Goal: Task Accomplishment & Management: Use online tool/utility

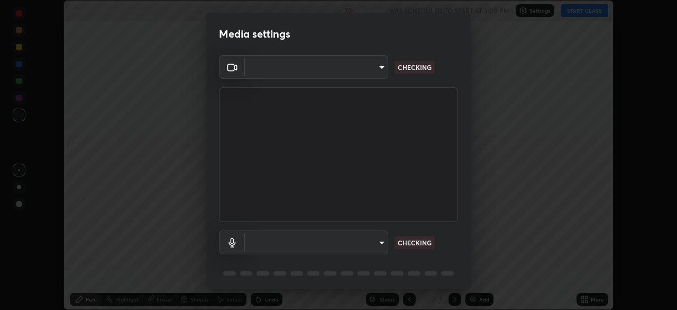
scroll to position [310, 677]
type input "a97fe649ed4a88d7ef5d38079454aeebd16fbf944be20ae45e8d4d96c2936521"
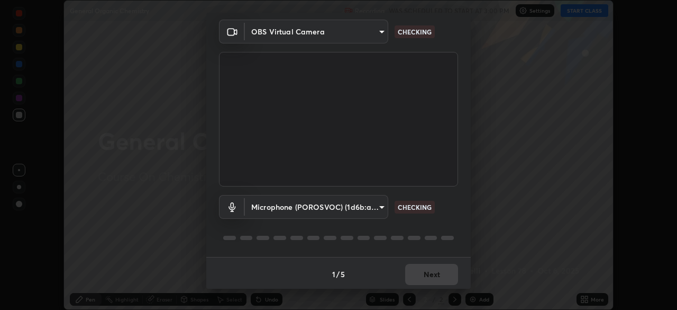
click at [378, 206] on body "Erase all General Organic Chemistry Recording WAS SCHEDULED TO START AT 3:00 PM…" at bounding box center [338, 155] width 677 height 310
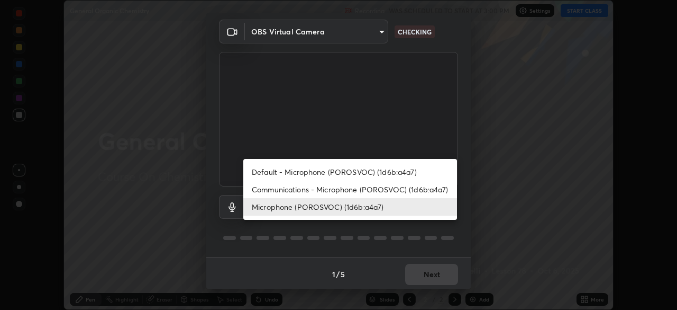
click at [324, 169] on li "Default - Microphone (POROSVOC) (1d6b:a4a7)" at bounding box center [350, 171] width 214 height 17
type input "default"
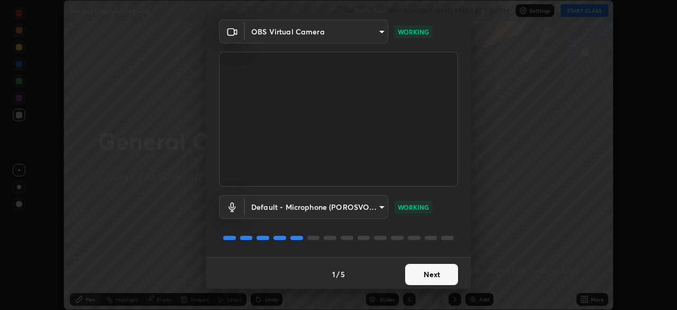
click at [441, 274] on button "Next" at bounding box center [431, 273] width 53 height 21
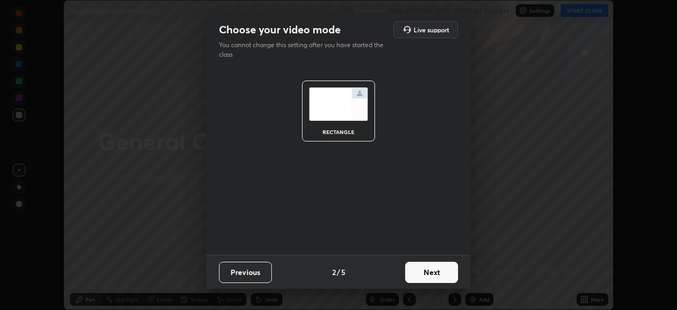
scroll to position [0, 0]
click at [448, 272] on button "Next" at bounding box center [431, 271] width 53 height 21
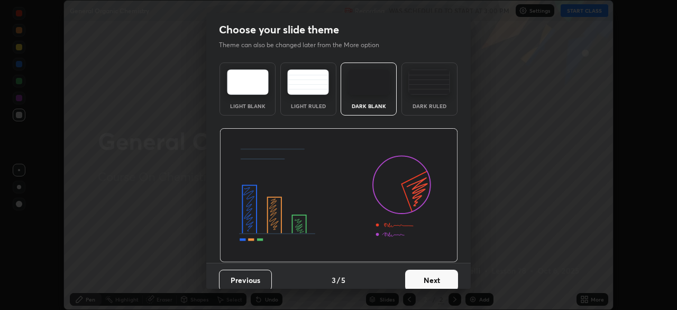
click at [447, 272] on button "Next" at bounding box center [431, 279] width 53 height 21
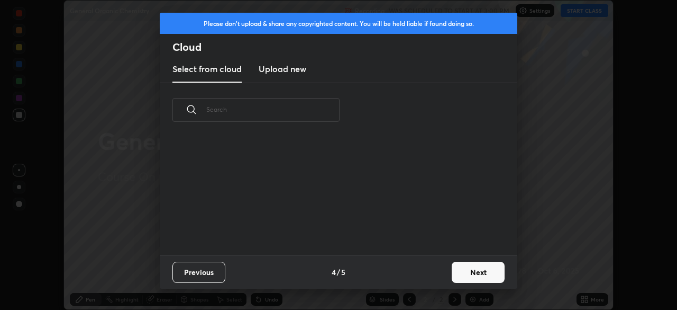
scroll to position [117, 340]
click at [467, 271] on button "Next" at bounding box center [478, 271] width 53 height 21
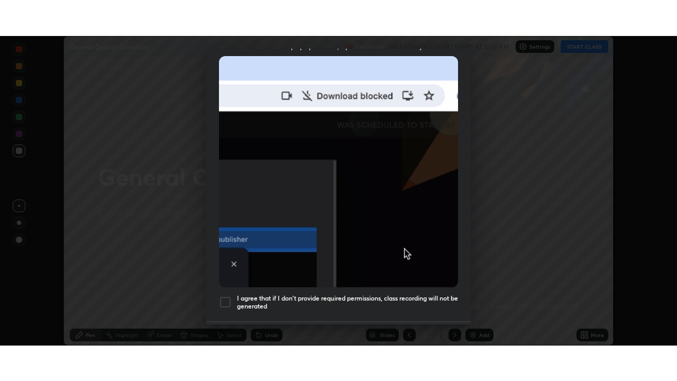
scroll to position [253, 0]
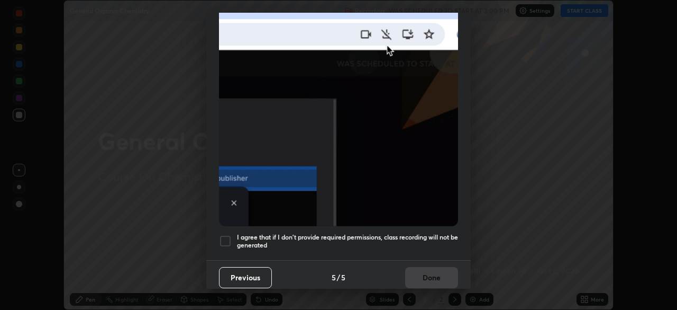
click at [224, 234] on div at bounding box center [225, 240] width 13 height 13
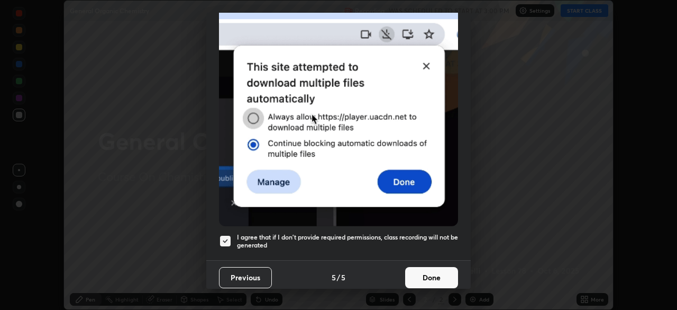
click at [435, 270] on button "Done" at bounding box center [431, 277] width 53 height 21
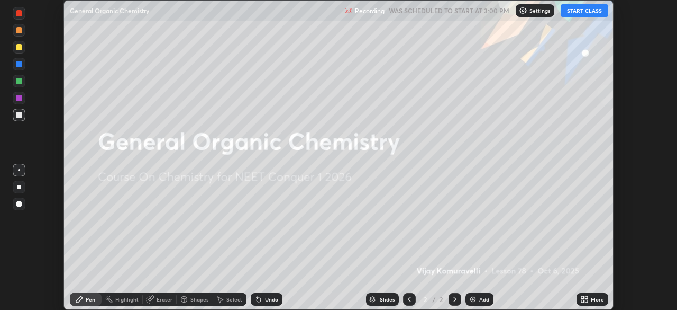
click at [580, 13] on button "START CLASS" at bounding box center [585, 10] width 48 height 13
click at [585, 296] on icon at bounding box center [586, 297] width 3 height 3
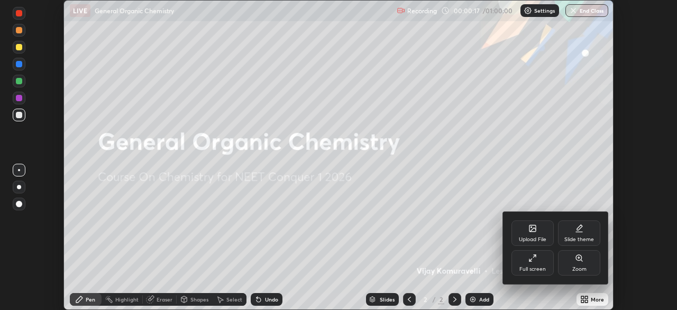
click at [531, 267] on div "Full screen" at bounding box center [533, 268] width 26 height 5
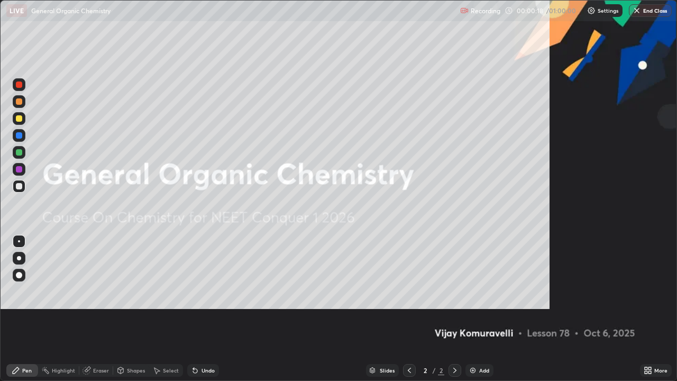
scroll to position [381, 677]
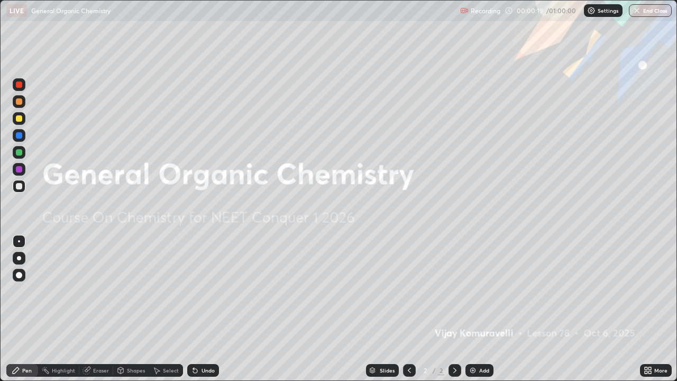
click at [474, 309] on img at bounding box center [473, 370] width 8 height 8
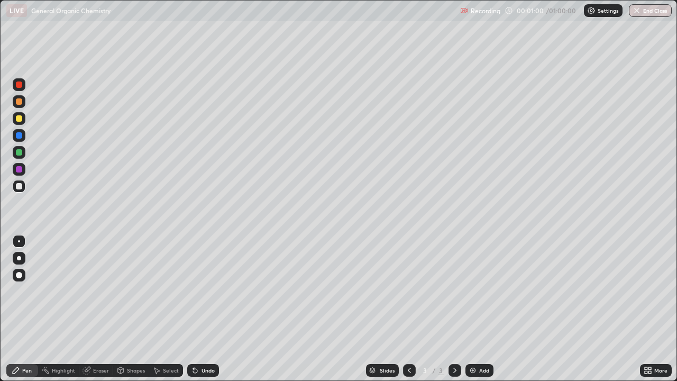
click at [16, 188] on div at bounding box center [19, 186] width 6 height 6
click at [99, 309] on div "Eraser" at bounding box center [101, 370] width 16 height 5
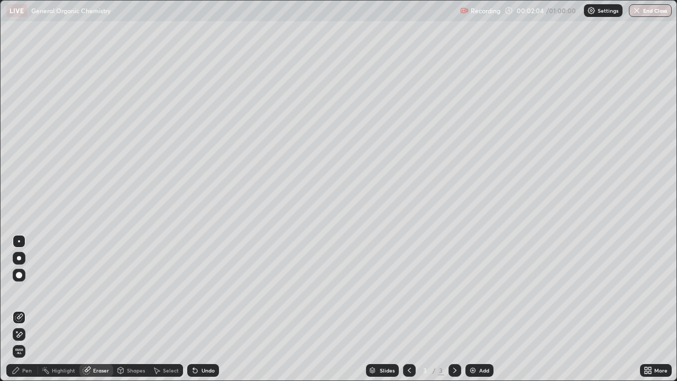
click at [22, 281] on div at bounding box center [19, 275] width 13 height 13
click at [26, 309] on div "Pen" at bounding box center [27, 370] width 10 height 5
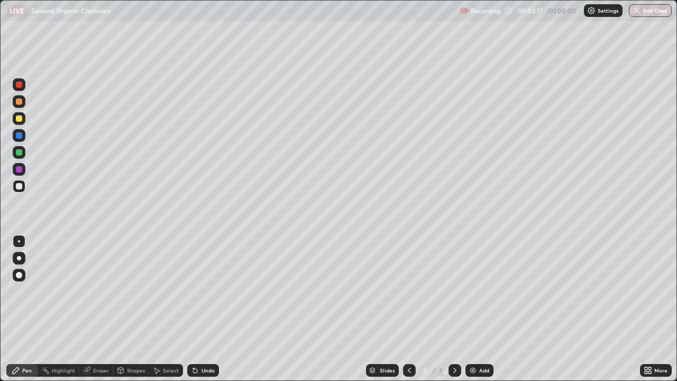
click at [20, 119] on div at bounding box center [19, 118] width 6 height 6
click at [96, 309] on div "Eraser" at bounding box center [101, 370] width 16 height 5
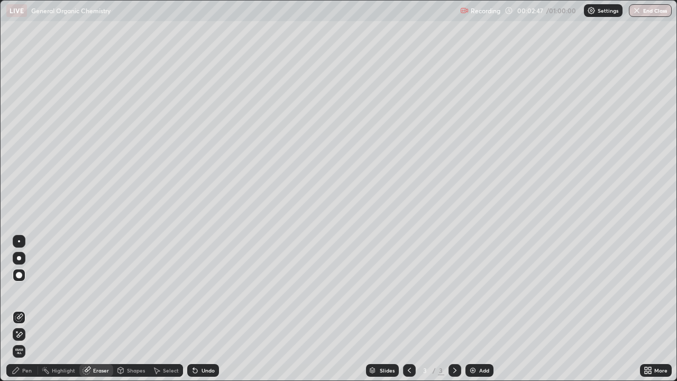
click at [25, 309] on div "Pen" at bounding box center [27, 370] width 10 height 5
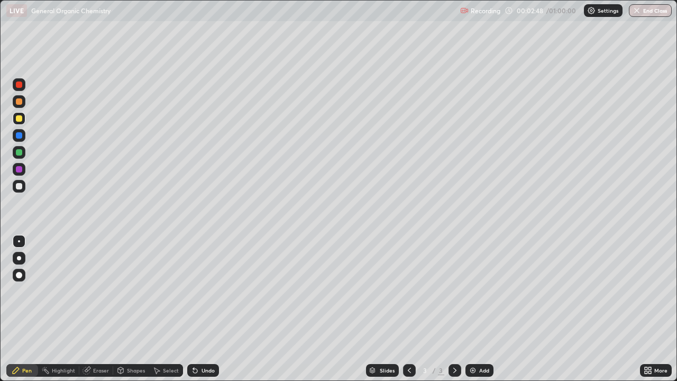
click at [22, 121] on div at bounding box center [19, 118] width 13 height 13
click at [21, 119] on div at bounding box center [19, 118] width 6 height 6
click at [212, 309] on div "Undo" at bounding box center [208, 370] width 13 height 5
click at [206, 309] on div "Undo" at bounding box center [208, 370] width 13 height 5
click at [207, 309] on div "Undo" at bounding box center [208, 370] width 13 height 5
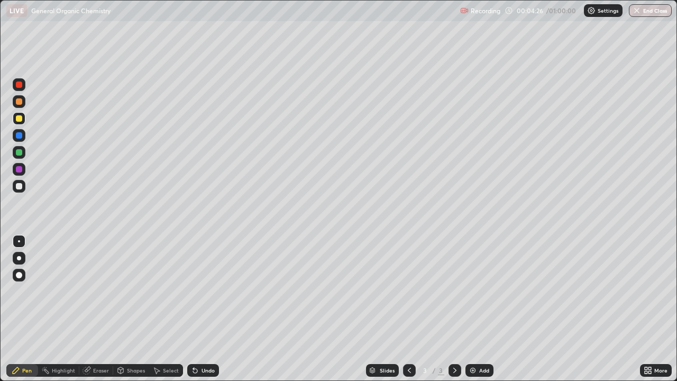
click at [22, 186] on div at bounding box center [19, 186] width 6 height 6
click at [211, 309] on div "Undo" at bounding box center [203, 370] width 32 height 13
click at [213, 309] on div "Undo" at bounding box center [208, 370] width 13 height 5
click at [19, 188] on div at bounding box center [19, 186] width 6 height 6
click at [98, 309] on div "Eraser" at bounding box center [101, 370] width 16 height 5
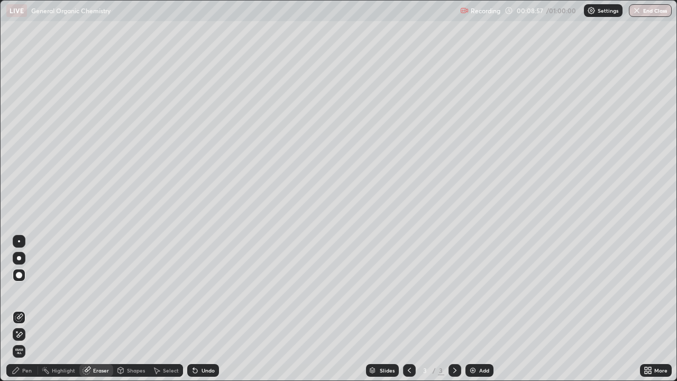
click at [18, 276] on div at bounding box center [19, 275] width 6 height 6
click at [22, 309] on div "Pen" at bounding box center [27, 370] width 10 height 5
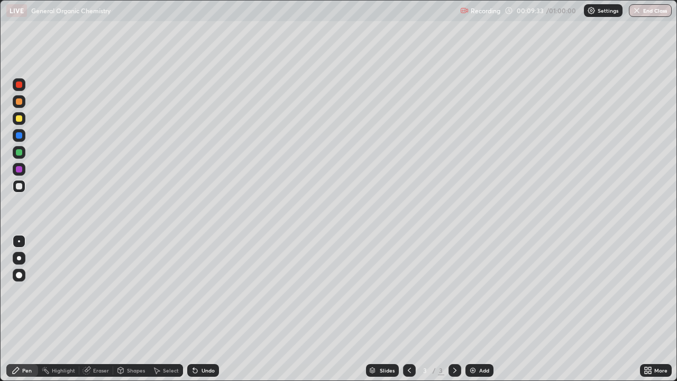
click at [206, 309] on div "Undo" at bounding box center [208, 370] width 13 height 5
click at [207, 309] on div "Undo" at bounding box center [203, 370] width 32 height 13
click at [205, 309] on div "Undo" at bounding box center [203, 370] width 32 height 13
click at [212, 309] on div "Undo" at bounding box center [208, 370] width 13 height 5
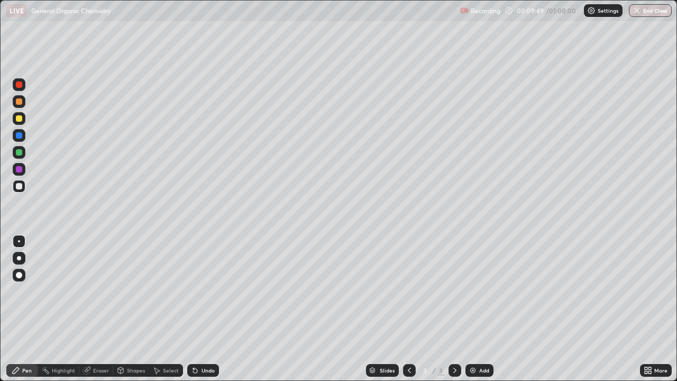
click at [212, 309] on div "Undo" at bounding box center [208, 370] width 13 height 5
click at [205, 309] on div "Undo" at bounding box center [208, 370] width 13 height 5
click at [206, 309] on div "Undo" at bounding box center [208, 370] width 13 height 5
click at [21, 119] on div at bounding box center [19, 118] width 6 height 6
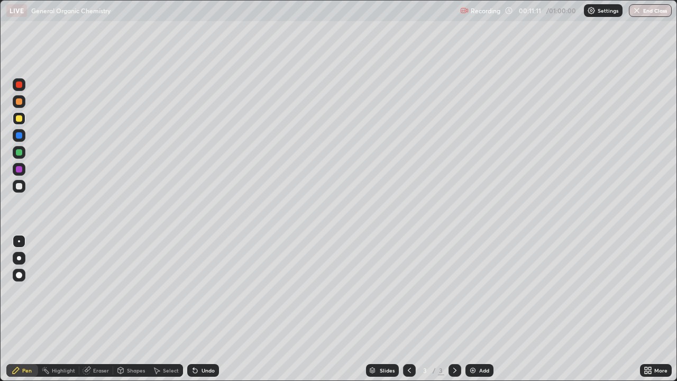
click at [201, 309] on div "Undo" at bounding box center [203, 370] width 32 height 13
click at [207, 309] on div "Undo" at bounding box center [203, 370] width 32 height 13
click at [208, 309] on div "Undo" at bounding box center [203, 370] width 32 height 13
click at [20, 187] on div at bounding box center [19, 186] width 6 height 6
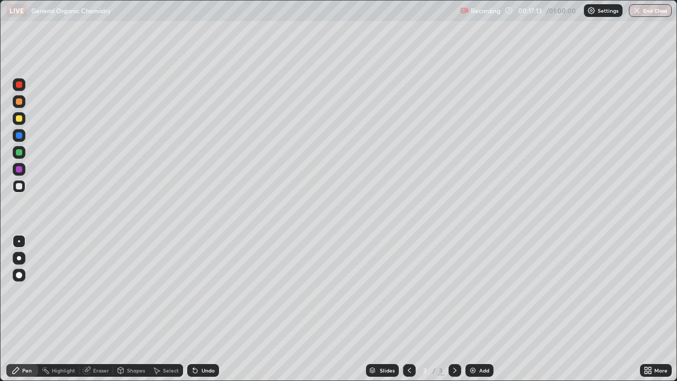
click at [23, 119] on div at bounding box center [19, 118] width 13 height 13
click at [211, 309] on div "Undo" at bounding box center [208, 370] width 13 height 5
click at [205, 309] on div "Undo" at bounding box center [208, 370] width 13 height 5
click at [203, 309] on div "Undo" at bounding box center [208, 370] width 13 height 5
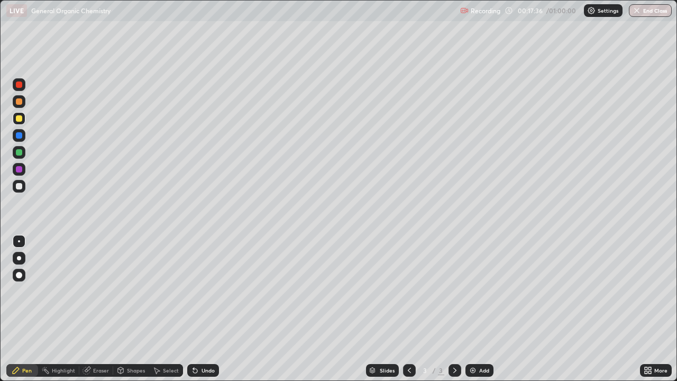
click at [24, 188] on div at bounding box center [19, 186] width 13 height 13
click at [204, 309] on div "Undo" at bounding box center [208, 370] width 13 height 5
click at [207, 309] on div "Undo" at bounding box center [203, 370] width 32 height 13
click at [205, 309] on div "Undo" at bounding box center [208, 370] width 13 height 5
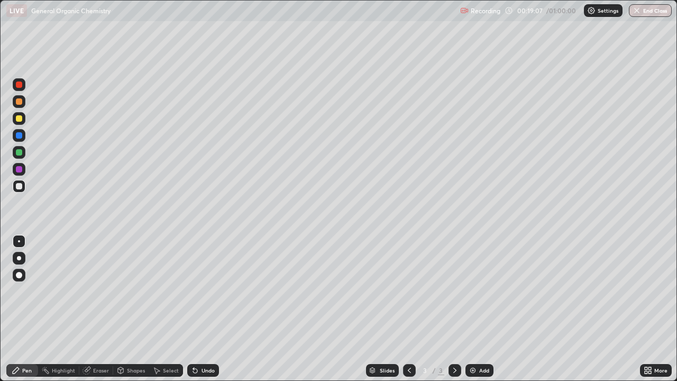
click at [203, 309] on div "Undo" at bounding box center [208, 370] width 13 height 5
click at [212, 309] on div "Undo" at bounding box center [203, 370] width 32 height 13
click at [211, 309] on div "Undo" at bounding box center [208, 370] width 13 height 5
click at [213, 309] on div "Undo" at bounding box center [203, 370] width 32 height 13
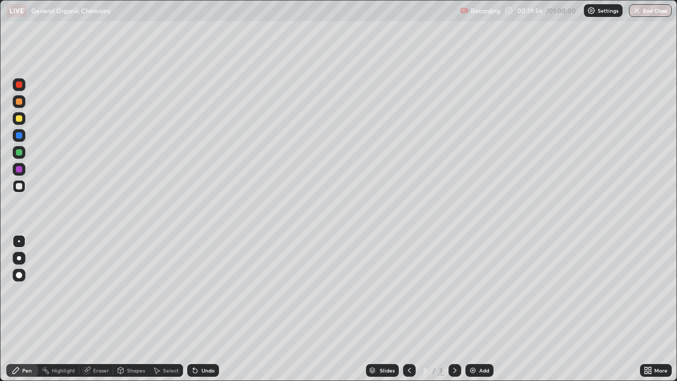
click at [95, 309] on div "Eraser" at bounding box center [101, 370] width 16 height 5
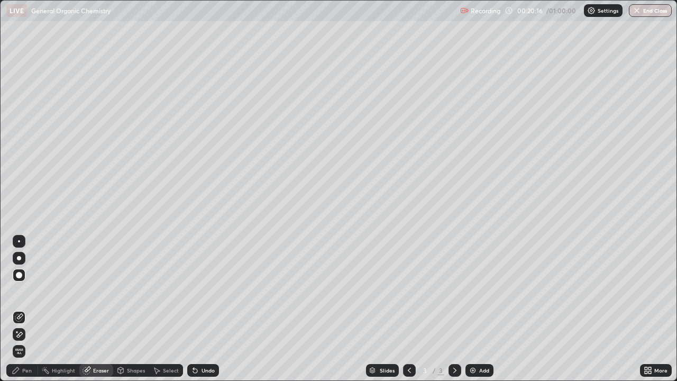
click at [16, 309] on icon at bounding box center [16, 370] width 6 height 6
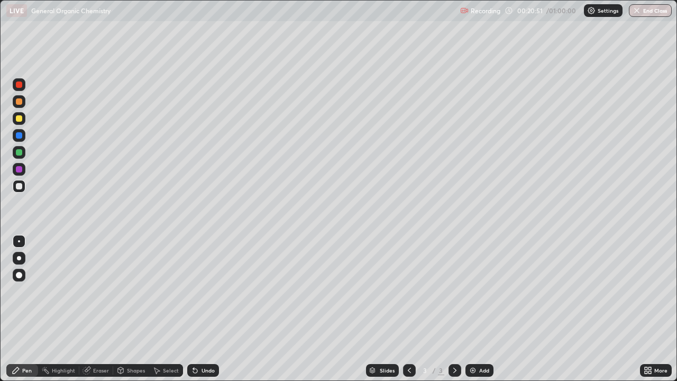
click at [21, 121] on div at bounding box center [19, 118] width 6 height 6
click at [21, 186] on div at bounding box center [19, 186] width 6 height 6
click at [98, 309] on div "Eraser" at bounding box center [101, 370] width 16 height 5
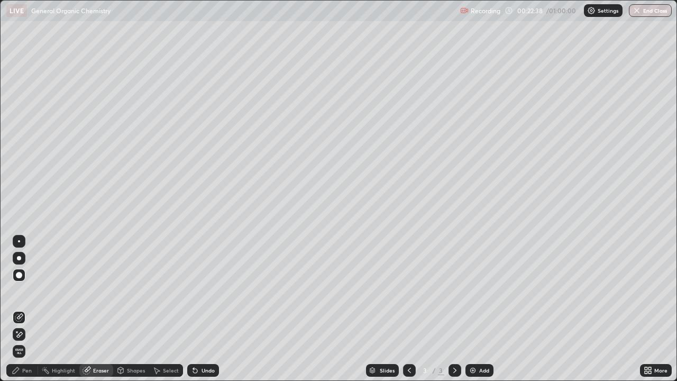
click at [24, 309] on div "Pen" at bounding box center [27, 370] width 10 height 5
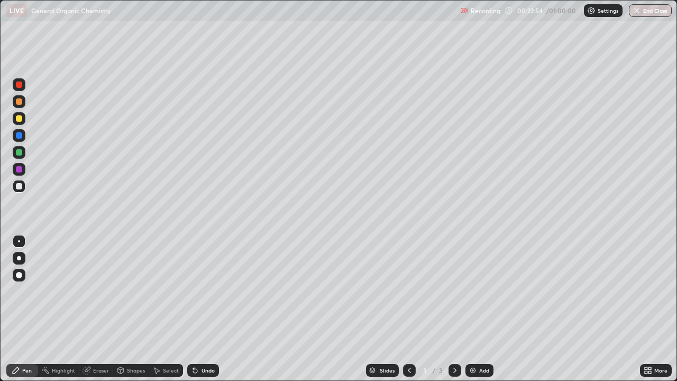
click at [21, 121] on div at bounding box center [19, 118] width 13 height 13
click at [19, 187] on div at bounding box center [19, 186] width 6 height 6
click at [476, 309] on div "Add" at bounding box center [480, 370] width 28 height 13
click at [207, 309] on div "Undo" at bounding box center [208, 370] width 13 height 5
click at [20, 121] on div at bounding box center [19, 118] width 6 height 6
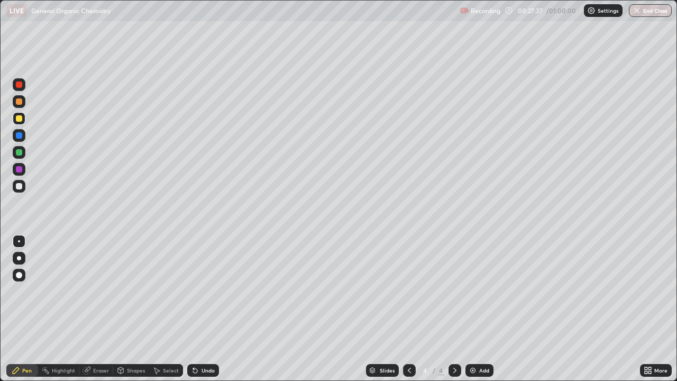
click at [209, 309] on div "Undo" at bounding box center [208, 370] width 13 height 5
click at [207, 309] on div "Undo" at bounding box center [208, 370] width 13 height 5
click at [212, 309] on div "Undo" at bounding box center [208, 370] width 13 height 5
click at [19, 186] on div at bounding box center [19, 186] width 6 height 6
click at [21, 120] on div at bounding box center [19, 118] width 6 height 6
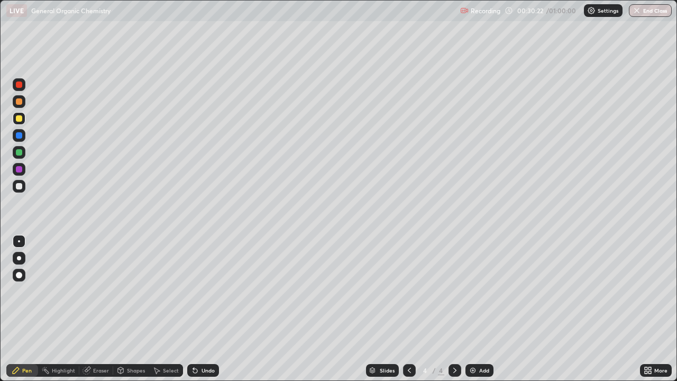
click at [99, 309] on div "Eraser" at bounding box center [101, 370] width 16 height 5
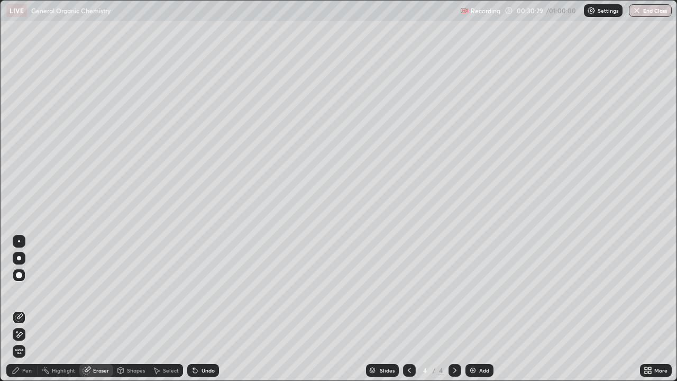
click at [23, 309] on div "Pen" at bounding box center [27, 370] width 10 height 5
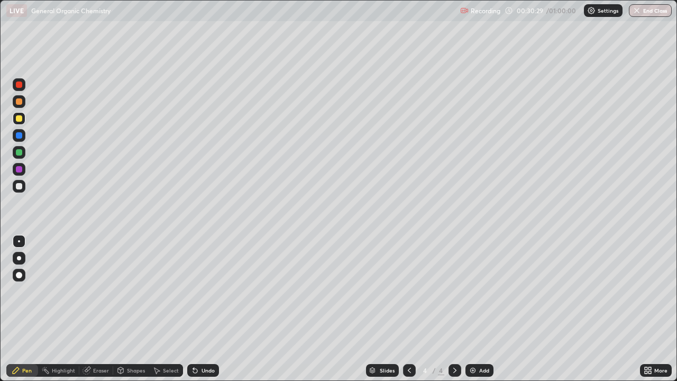
click at [19, 187] on div at bounding box center [19, 186] width 6 height 6
click at [208, 309] on div "Undo" at bounding box center [208, 370] width 13 height 5
click at [13, 119] on div at bounding box center [19, 118] width 13 height 13
click at [205, 309] on div "Undo" at bounding box center [208, 370] width 13 height 5
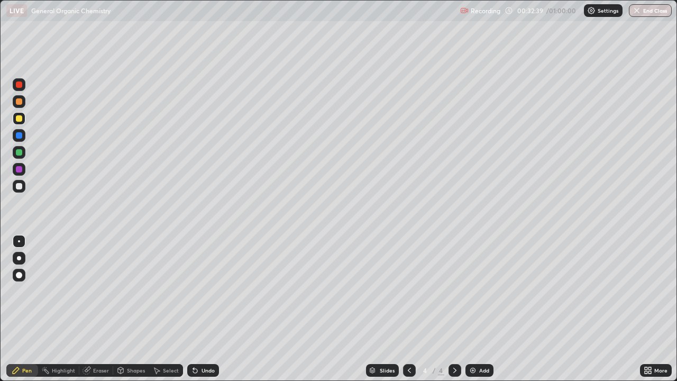
click at [22, 187] on div at bounding box center [19, 186] width 6 height 6
click at [208, 309] on div "Undo" at bounding box center [203, 370] width 32 height 13
click at [213, 309] on div "Undo" at bounding box center [208, 370] width 13 height 5
click at [20, 189] on div at bounding box center [19, 186] width 6 height 6
click at [212, 309] on div "Undo" at bounding box center [208, 370] width 13 height 5
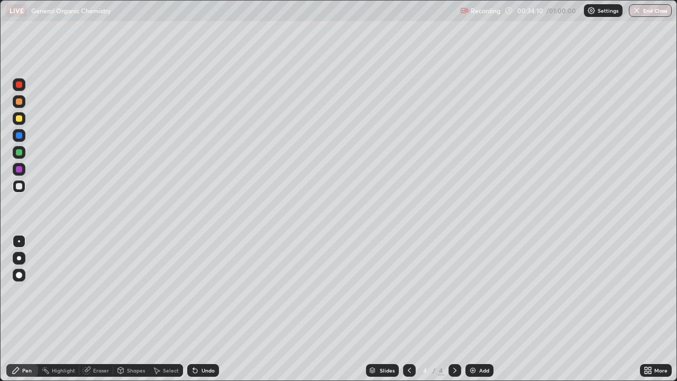
click at [211, 309] on div "Undo" at bounding box center [203, 370] width 32 height 13
click at [208, 309] on div "Undo" at bounding box center [208, 370] width 13 height 5
click at [206, 309] on div "Undo" at bounding box center [208, 370] width 13 height 5
click at [208, 309] on div "Undo" at bounding box center [208, 370] width 13 height 5
click at [210, 309] on div "Undo" at bounding box center [208, 370] width 13 height 5
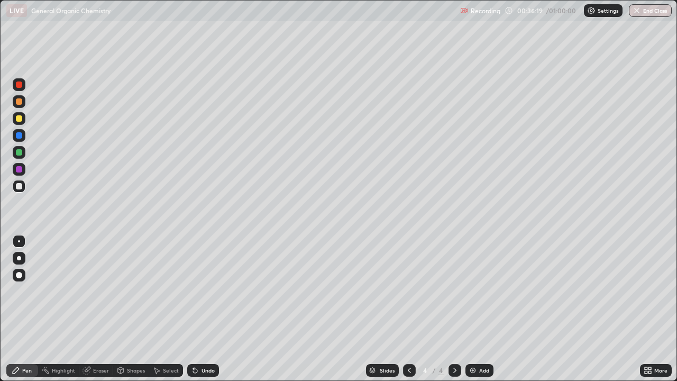
click at [94, 309] on div "Eraser" at bounding box center [101, 370] width 16 height 5
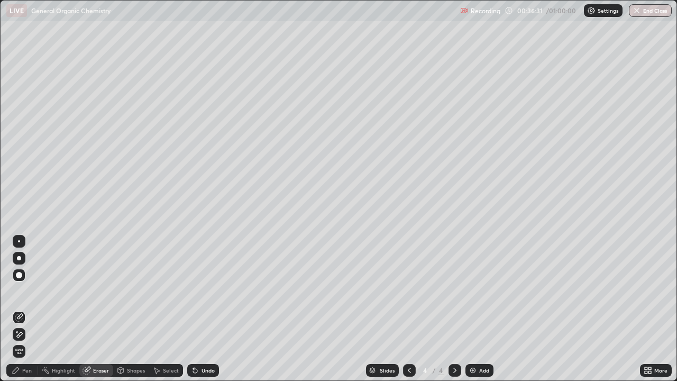
click at [204, 309] on div "Undo" at bounding box center [208, 370] width 13 height 5
click at [207, 309] on div "Undo" at bounding box center [208, 370] width 13 height 5
click at [23, 309] on div "Pen" at bounding box center [27, 370] width 10 height 5
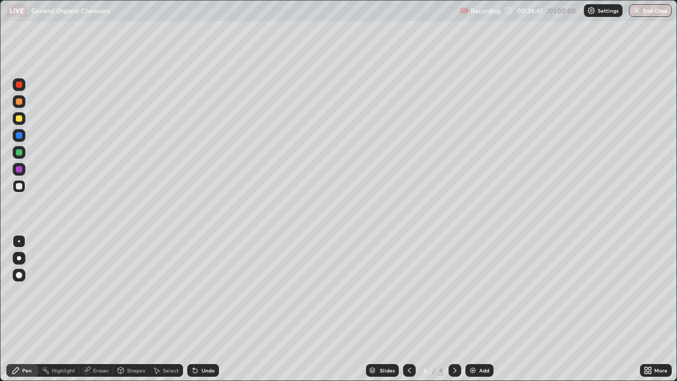
click at [20, 119] on div at bounding box center [19, 118] width 6 height 6
click at [21, 187] on div at bounding box center [19, 186] width 6 height 6
click at [21, 188] on div at bounding box center [19, 186] width 6 height 6
click at [22, 123] on div at bounding box center [19, 118] width 13 height 13
click at [24, 190] on div at bounding box center [19, 186] width 13 height 13
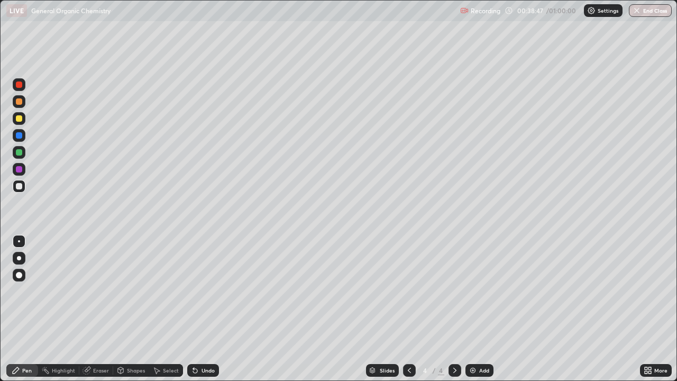
click at [20, 188] on div at bounding box center [19, 186] width 6 height 6
click at [23, 123] on div at bounding box center [19, 118] width 13 height 13
click at [475, 309] on img at bounding box center [473, 370] width 8 height 8
click at [20, 186] on div at bounding box center [19, 186] width 6 height 6
click at [22, 120] on div at bounding box center [19, 118] width 6 height 6
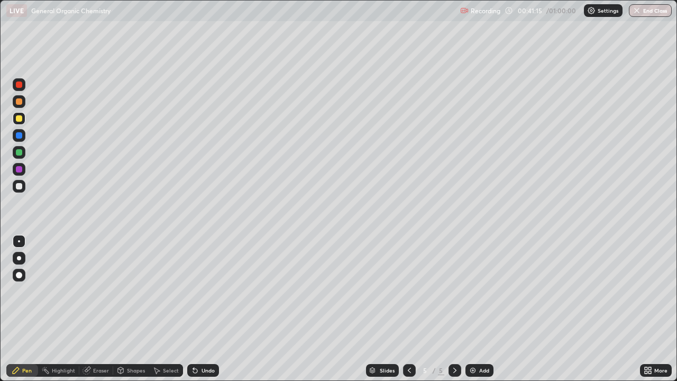
click at [21, 184] on div at bounding box center [19, 186] width 6 height 6
click at [138, 309] on div "Shapes" at bounding box center [136, 370] width 18 height 5
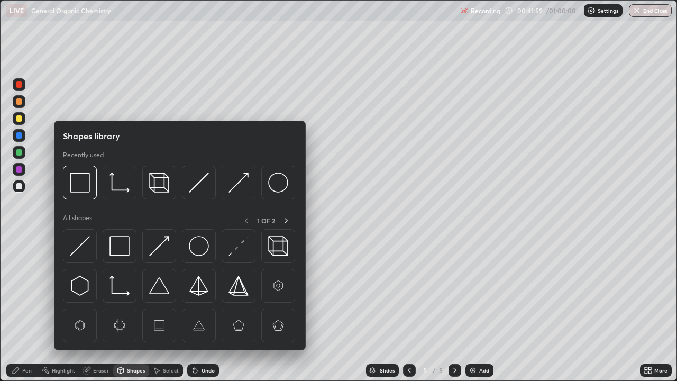
click at [102, 309] on div "Eraser" at bounding box center [101, 370] width 16 height 5
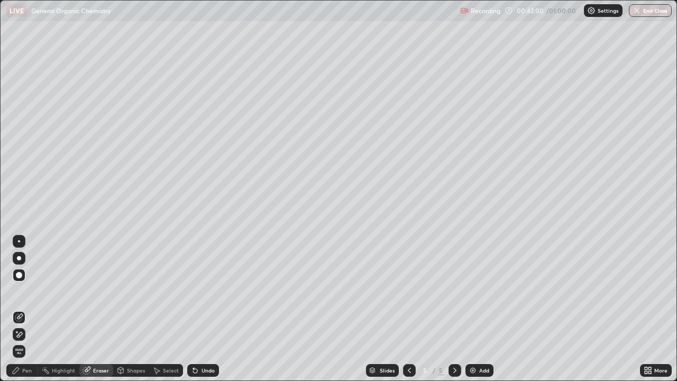
click at [19, 258] on div at bounding box center [19, 258] width 4 height 4
click at [22, 309] on div "Pen" at bounding box center [27, 370] width 10 height 5
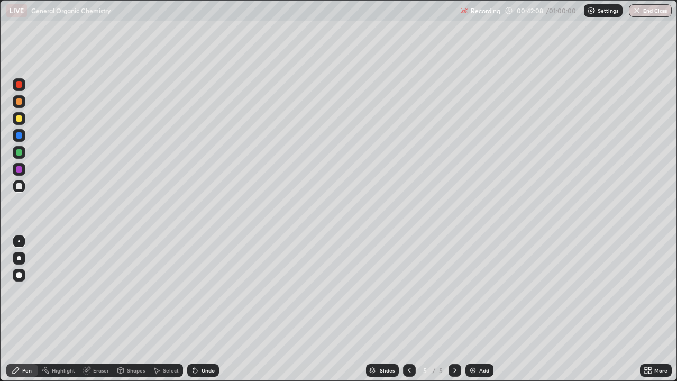
click at [198, 309] on div "Undo" at bounding box center [203, 370] width 32 height 13
click at [203, 309] on div "Undo" at bounding box center [208, 370] width 13 height 5
click at [20, 119] on div at bounding box center [19, 118] width 6 height 6
click at [22, 189] on div at bounding box center [19, 186] width 13 height 13
click at [19, 118] on div at bounding box center [19, 118] width 6 height 6
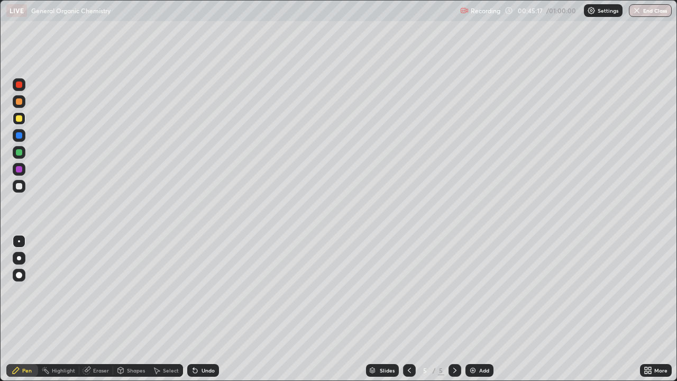
click at [18, 151] on div at bounding box center [19, 152] width 6 height 6
click at [17, 188] on div at bounding box center [19, 186] width 6 height 6
click at [213, 309] on div "Undo" at bounding box center [208, 370] width 13 height 5
click at [206, 309] on div "Undo" at bounding box center [203, 370] width 32 height 13
click at [473, 309] on img at bounding box center [473, 370] width 8 height 8
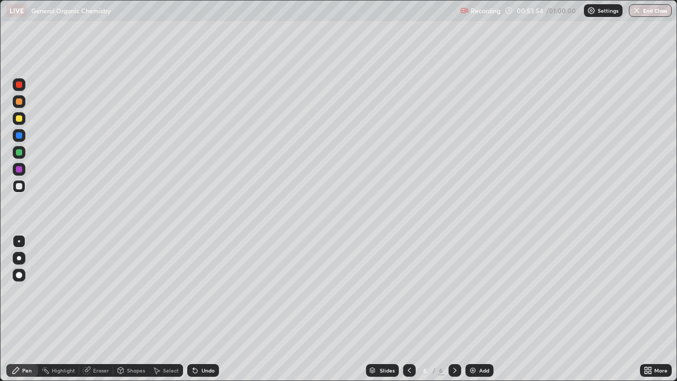
click at [20, 121] on div at bounding box center [19, 118] width 6 height 6
click at [19, 190] on div at bounding box center [19, 186] width 13 height 13
click at [21, 119] on div at bounding box center [19, 118] width 6 height 6
click at [201, 309] on div "Undo" at bounding box center [203, 370] width 32 height 13
click at [207, 309] on div "Undo" at bounding box center [203, 370] width 32 height 13
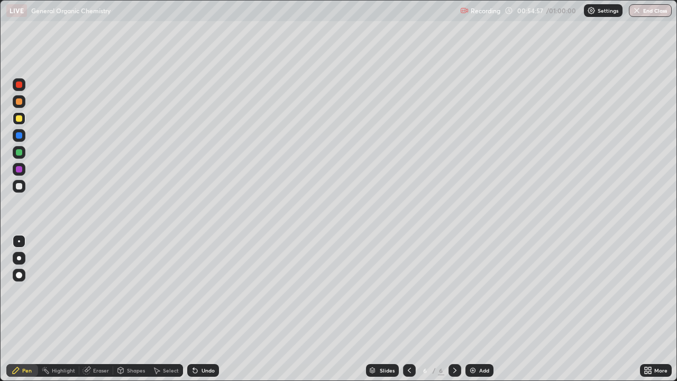
click at [21, 186] on div at bounding box center [19, 186] width 6 height 6
click at [19, 121] on div at bounding box center [19, 118] width 6 height 6
click at [19, 187] on div at bounding box center [19, 186] width 6 height 6
click at [205, 309] on div "Undo" at bounding box center [208, 370] width 13 height 5
click at [210, 309] on div "Undo" at bounding box center [208, 370] width 13 height 5
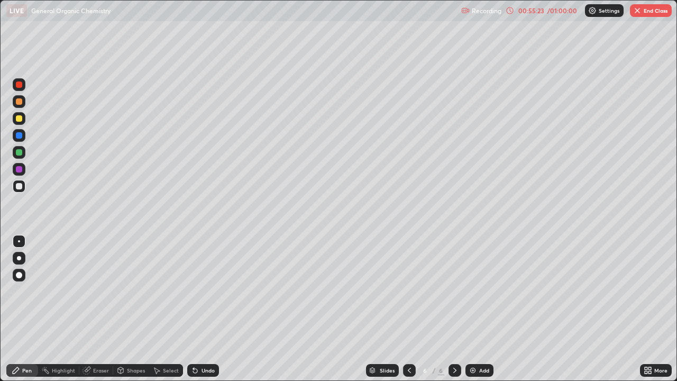
click at [208, 309] on div "Undo" at bounding box center [208, 370] width 13 height 5
click at [19, 119] on div at bounding box center [19, 118] width 6 height 6
click at [131, 309] on div "Shapes" at bounding box center [136, 370] width 18 height 5
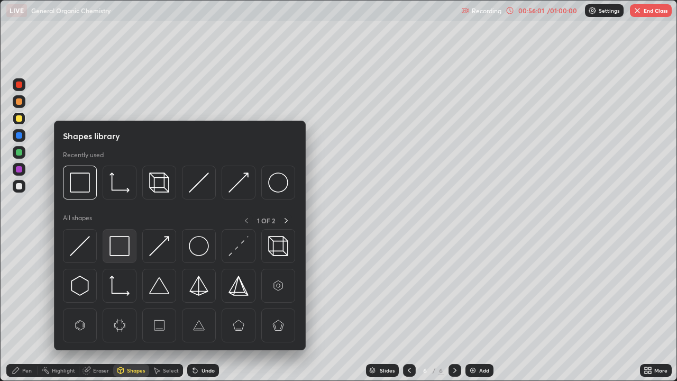
click at [119, 240] on img at bounding box center [120, 246] width 20 height 20
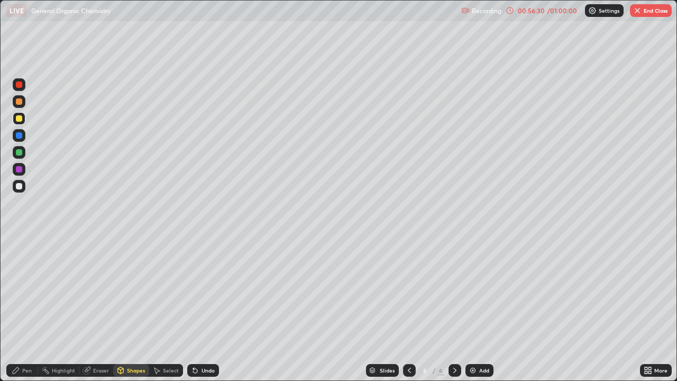
click at [22, 190] on div at bounding box center [19, 186] width 13 height 13
click at [23, 309] on div "Pen" at bounding box center [27, 370] width 10 height 5
click at [19, 118] on div at bounding box center [19, 118] width 6 height 6
click at [20, 186] on div at bounding box center [19, 186] width 6 height 6
click at [18, 122] on div at bounding box center [19, 118] width 13 height 13
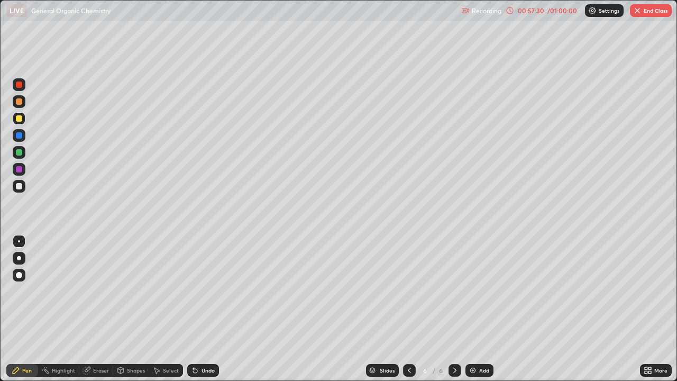
click at [19, 187] on div at bounding box center [19, 186] width 6 height 6
click at [20, 187] on div at bounding box center [19, 186] width 6 height 6
click at [211, 309] on div "Undo" at bounding box center [208, 370] width 13 height 5
click at [214, 309] on div "Undo" at bounding box center [203, 370] width 32 height 13
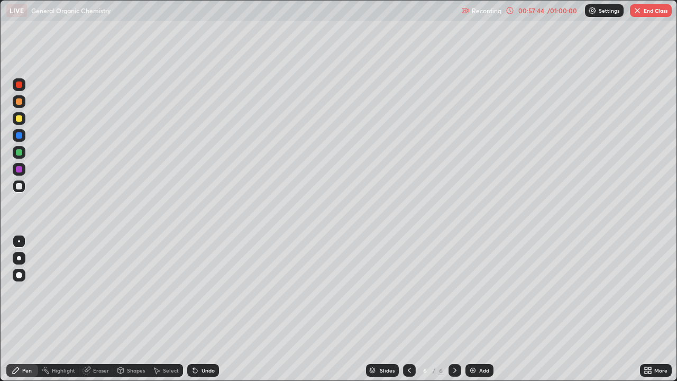
click at [208, 309] on div "Undo" at bounding box center [208, 370] width 13 height 5
click at [211, 309] on div "Undo" at bounding box center [203, 370] width 32 height 13
click at [206, 309] on div "Undo" at bounding box center [203, 370] width 32 height 13
click at [206, 309] on div "Undo" at bounding box center [208, 370] width 13 height 5
click at [19, 121] on div at bounding box center [19, 118] width 6 height 6
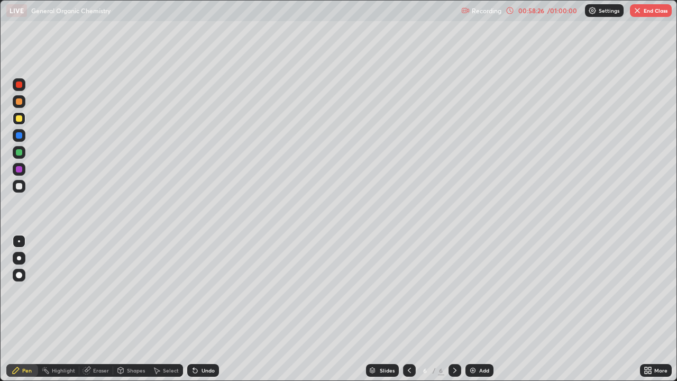
click at [19, 187] on div at bounding box center [19, 186] width 6 height 6
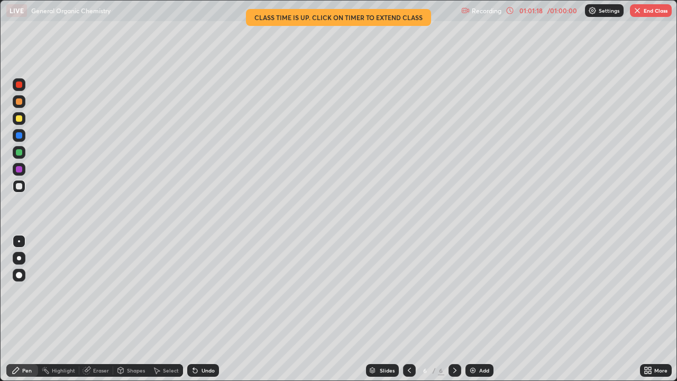
click at [640, 13] on img "button" at bounding box center [637, 10] width 8 height 8
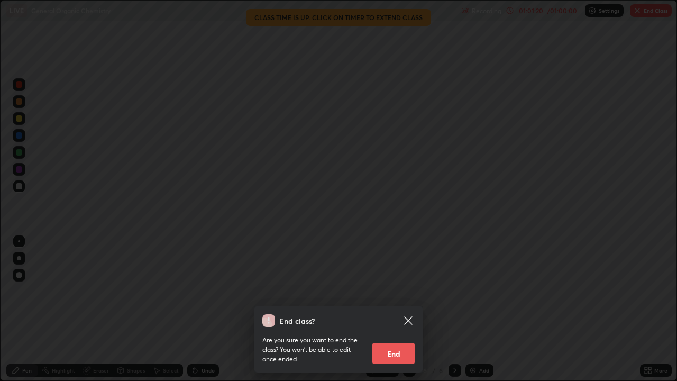
click at [392, 309] on button "End" at bounding box center [393, 353] width 42 height 21
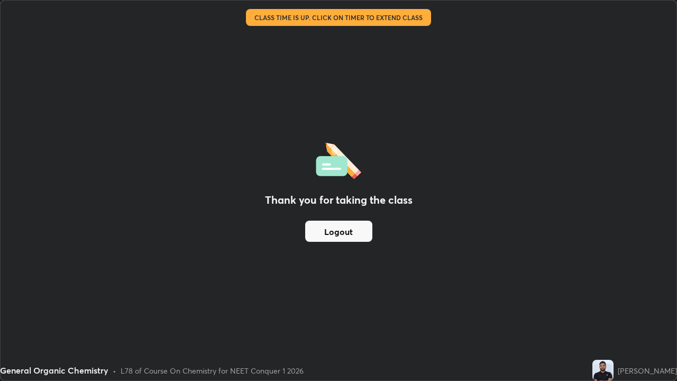
click at [360, 230] on button "Logout" at bounding box center [338, 231] width 67 height 21
